Goal: Task Accomplishment & Management: Complete application form

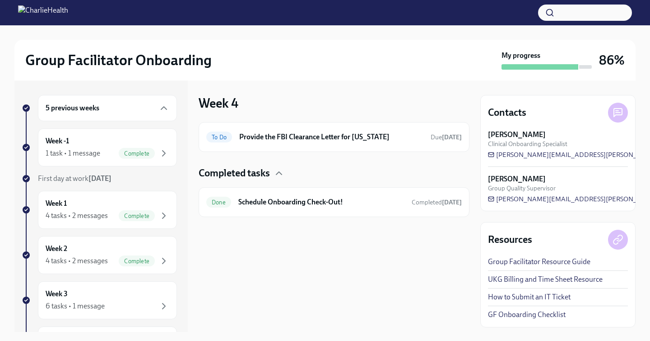
scroll to position [176, 0]
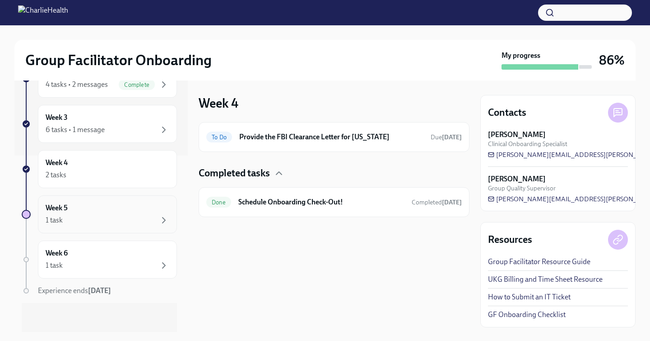
click at [135, 209] on div "Week 5 1 task" at bounding box center [108, 214] width 124 height 23
click at [296, 130] on div "To Do Provide the FBI Clearance Letter for [US_STATE] Due [DATE]" at bounding box center [334, 137] width 256 height 14
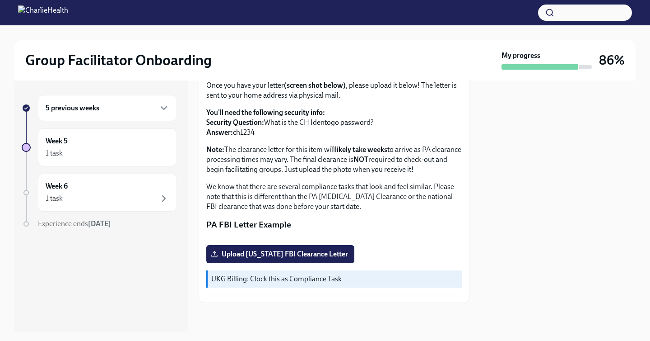
scroll to position [174, 0]
click at [257, 258] on span "Upload [US_STATE] FBI Clearance Letter" at bounding box center [280, 253] width 135 height 9
click at [0, 0] on input "Upload [US_STATE] FBI Clearance Letter" at bounding box center [0, 0] width 0 height 0
click at [266, 285] on div "Instructions for obtaining this letter will be emailed to your Charlie Health e…" at bounding box center [334, 174] width 256 height 242
click at [264, 258] on span "Upload [US_STATE] FBI Clearance Letter" at bounding box center [280, 253] width 135 height 9
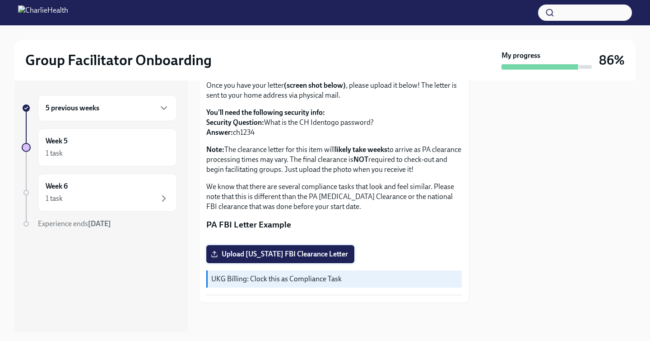
click at [0, 0] on input "Upload [US_STATE] FBI Clearance Letter" at bounding box center [0, 0] width 0 height 0
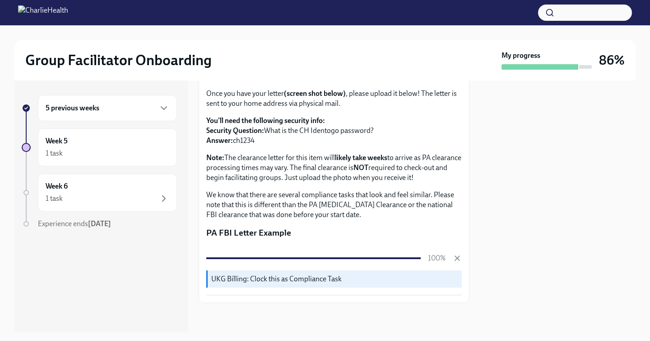
scroll to position [187, 0]
